Goal: Task Accomplishment & Management: Complete application form

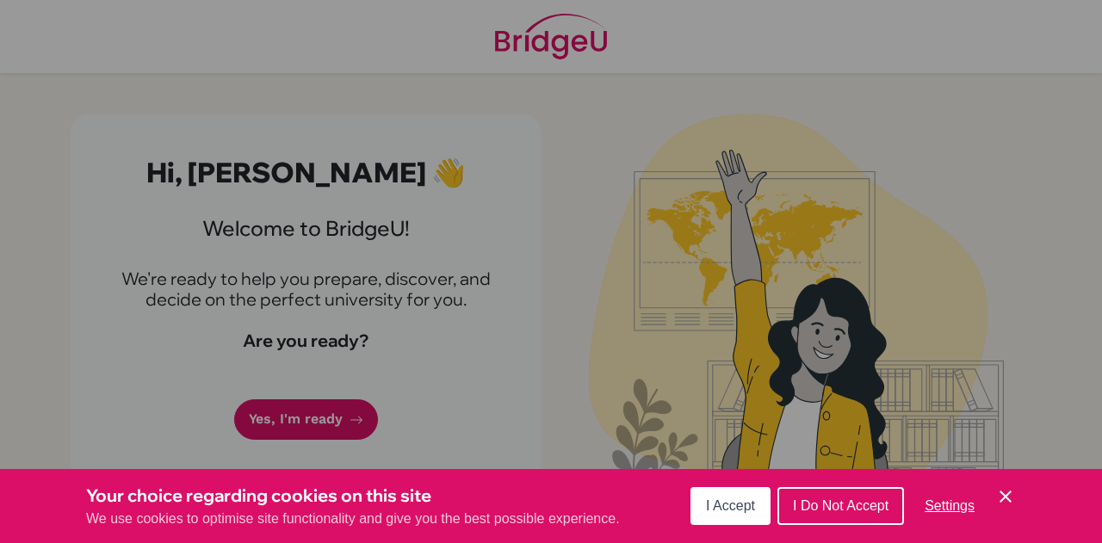
click at [730, 507] on span "I Accept" at bounding box center [730, 505] width 49 height 15
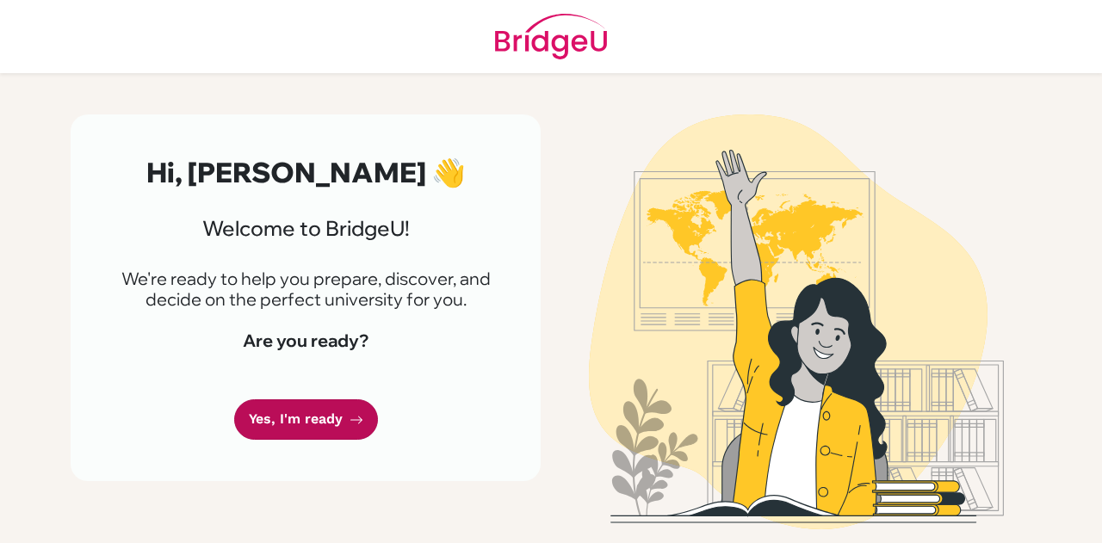
click at [281, 411] on link "Yes, I'm ready" at bounding box center [306, 419] width 144 height 40
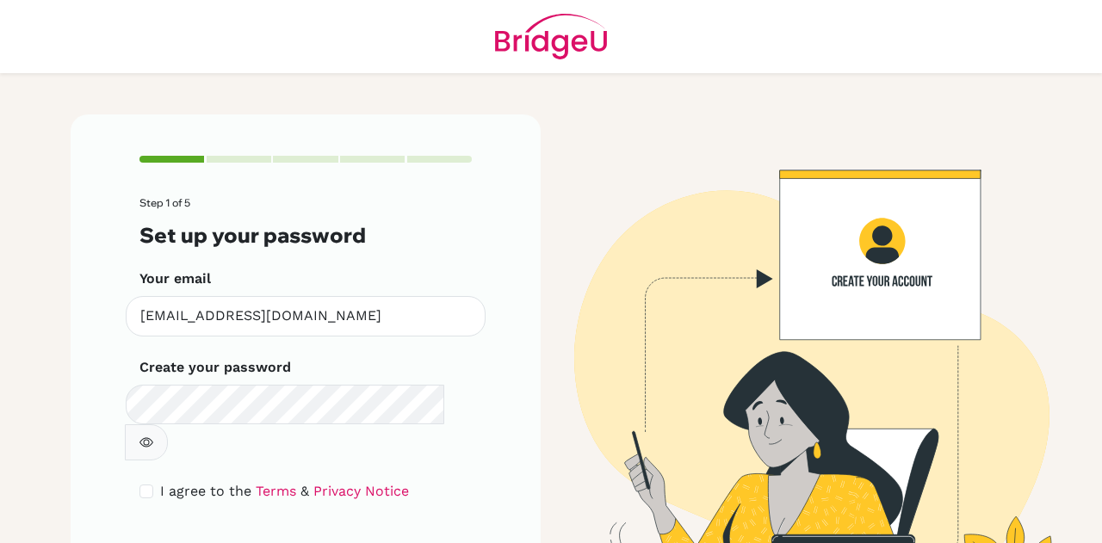
click at [231, 380] on div "Create your password Make sure it's at least 6 characters" at bounding box center [305, 408] width 332 height 103
click at [153, 436] on icon "button" at bounding box center [146, 443] width 14 height 14
click at [139, 440] on form "Step 1 of 5 Set up your password Your email 4248@masdubai.ae Invalid email Crea…" at bounding box center [305, 390] width 332 height 386
click at [141, 485] on input "checkbox" at bounding box center [146, 492] width 14 height 14
checkbox input "true"
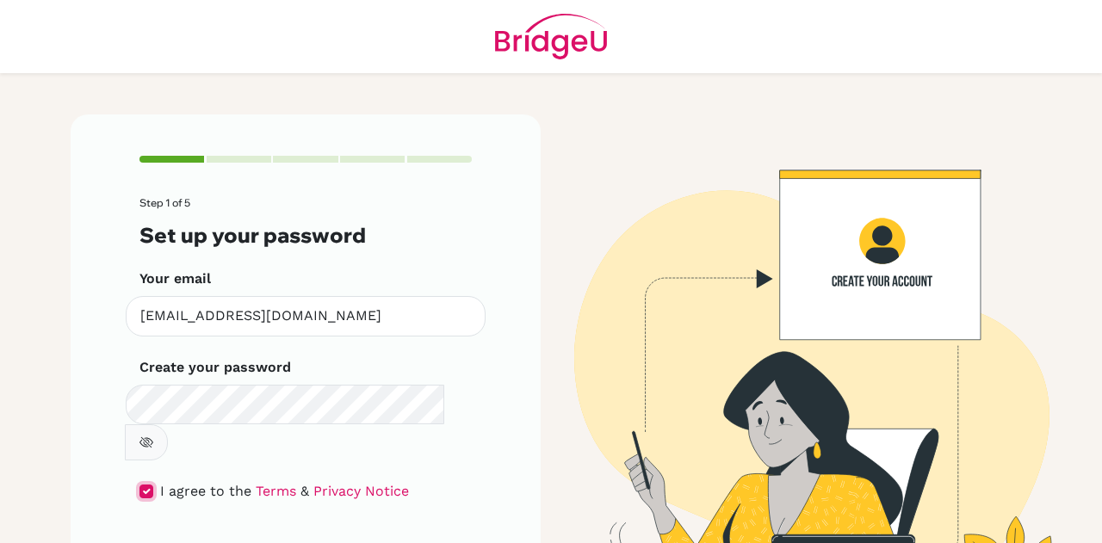
scroll to position [58, 0]
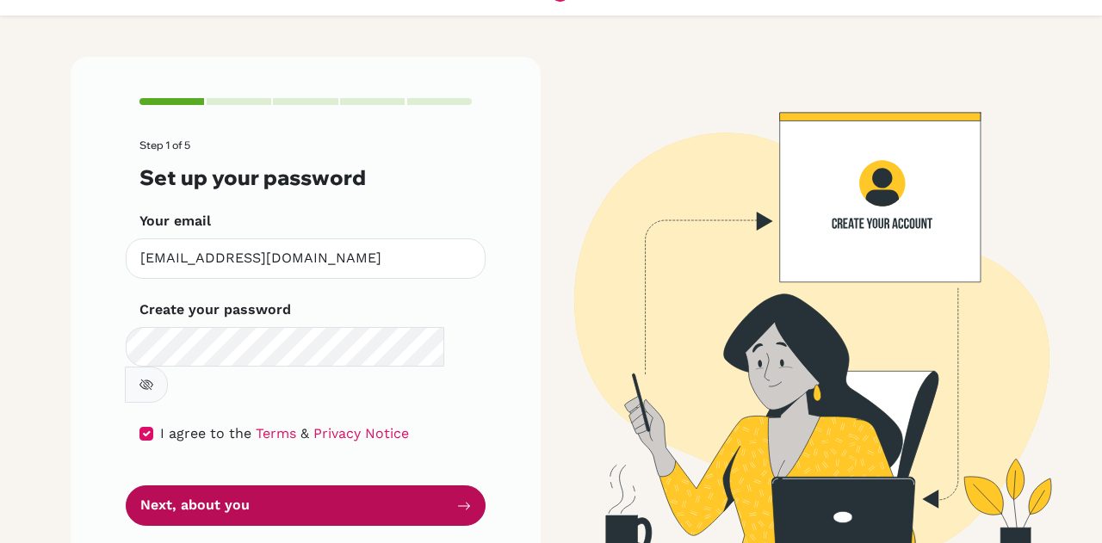
click at [157, 485] on button "Next, about you" at bounding box center [306, 505] width 360 height 40
